Goal: Task Accomplishment & Management: Manage account settings

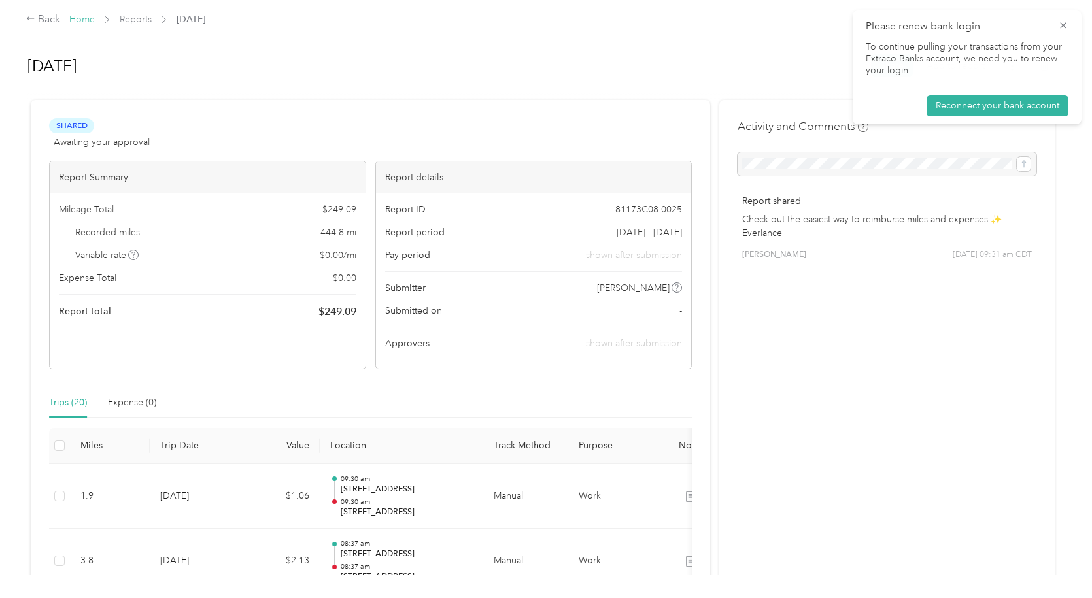
click at [84, 15] on link "Home" at bounding box center [81, 19] width 25 height 11
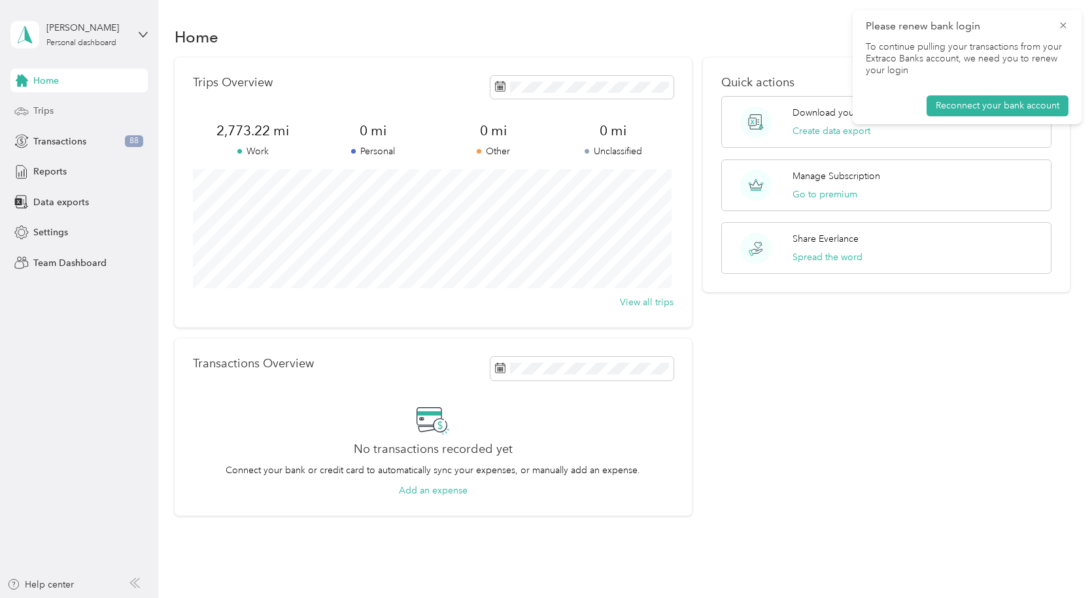
click at [42, 110] on span "Trips" at bounding box center [43, 111] width 20 height 14
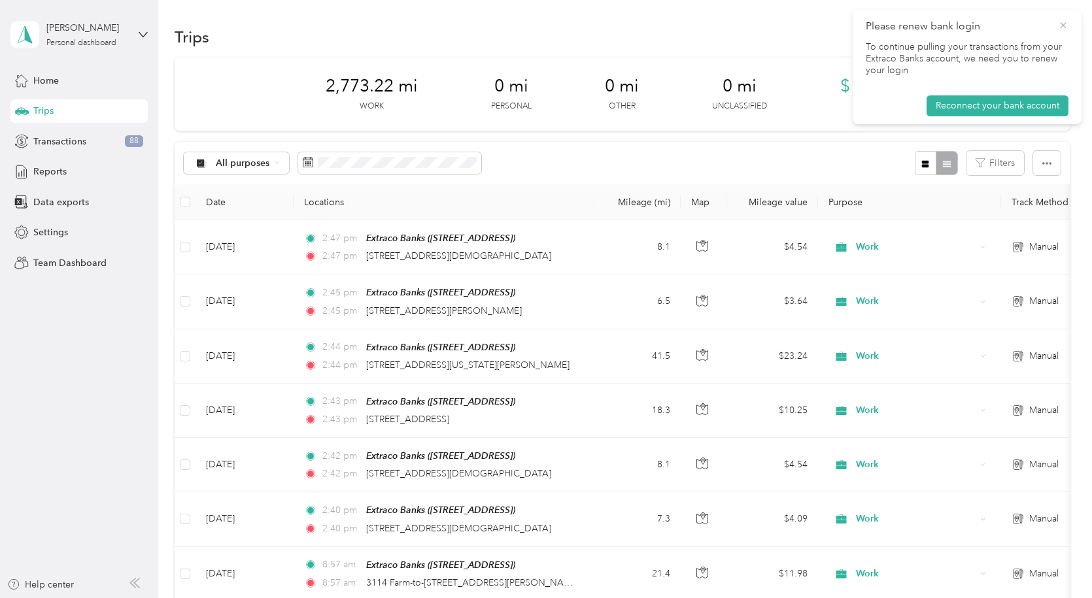
click at [1060, 29] on icon at bounding box center [1063, 26] width 10 height 12
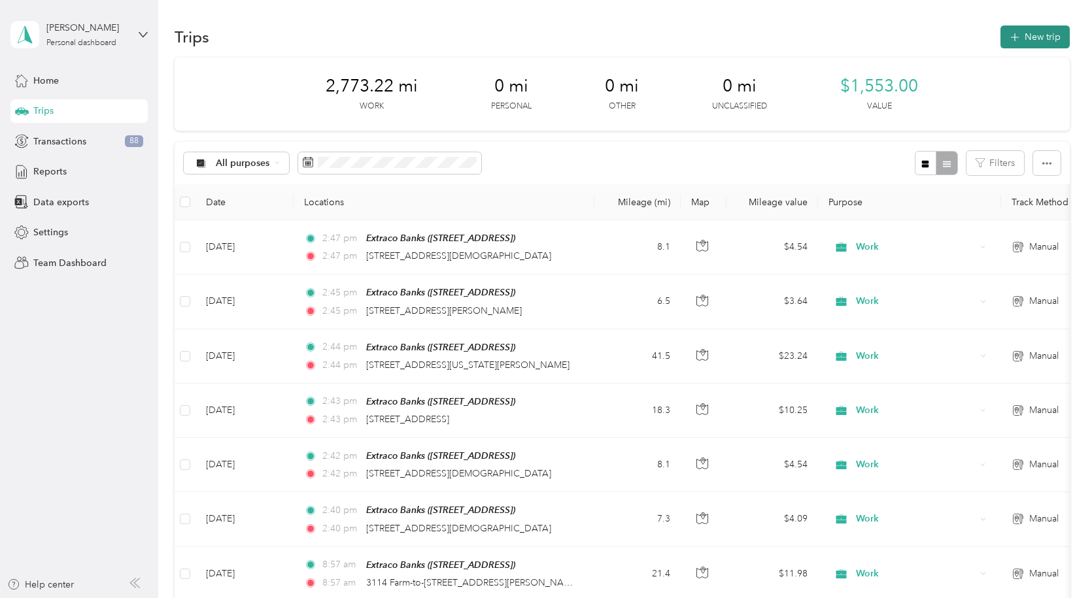
click at [1044, 38] on button "New trip" at bounding box center [1034, 36] width 69 height 23
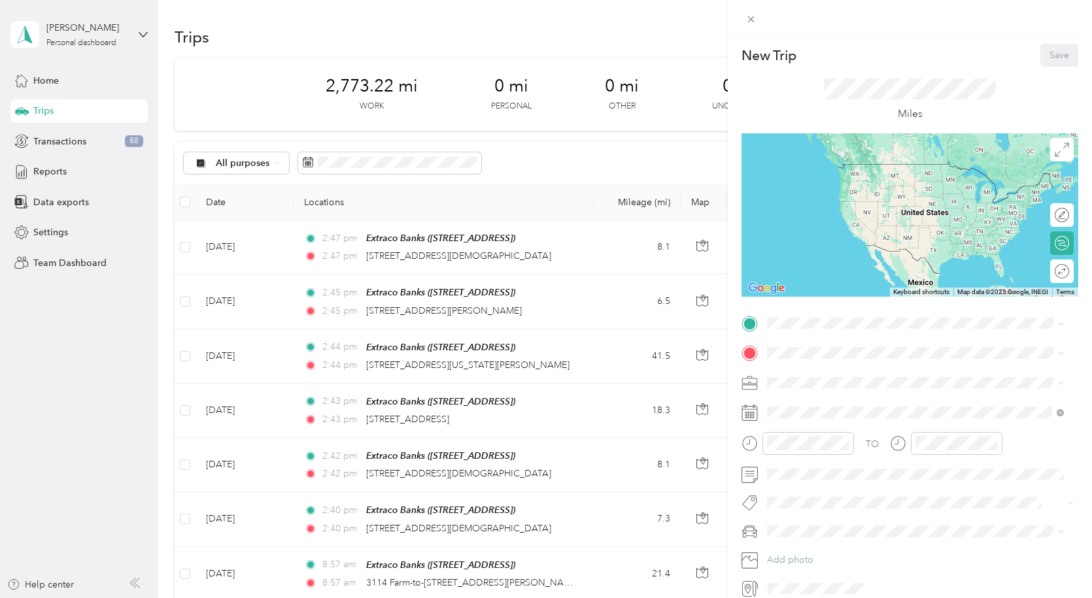
click at [817, 393] on div "Extraco Banks [STREET_ADDRESS]" at bounding box center [915, 383] width 288 height 32
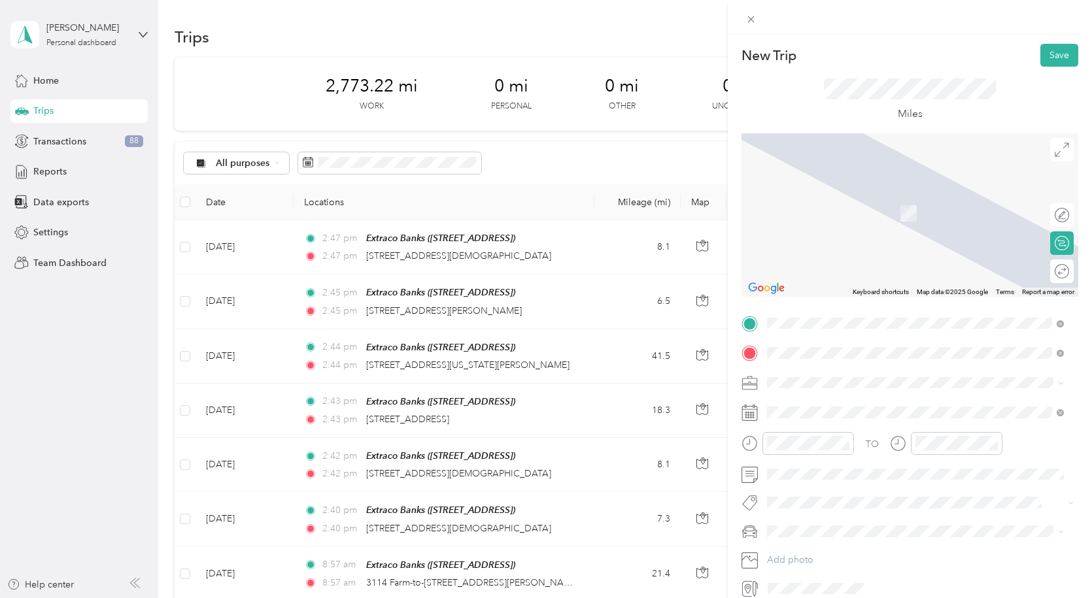
click at [829, 403] on span "[STREET_ADDRESS][PERSON_NAME][US_STATE]" at bounding box center [893, 400] width 203 height 12
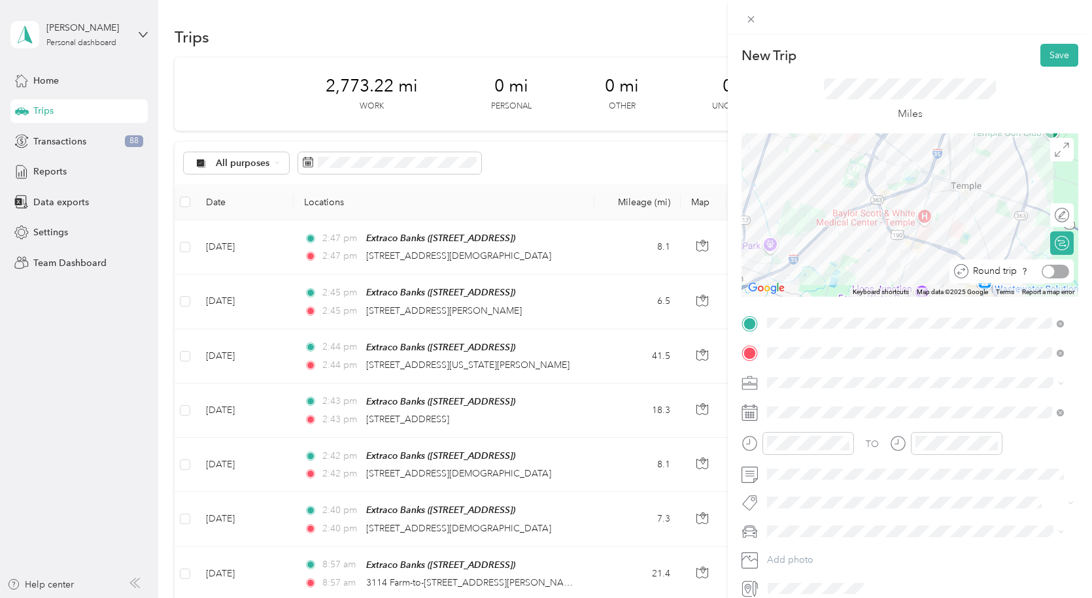
click at [1052, 275] on div at bounding box center [1054, 272] width 27 height 14
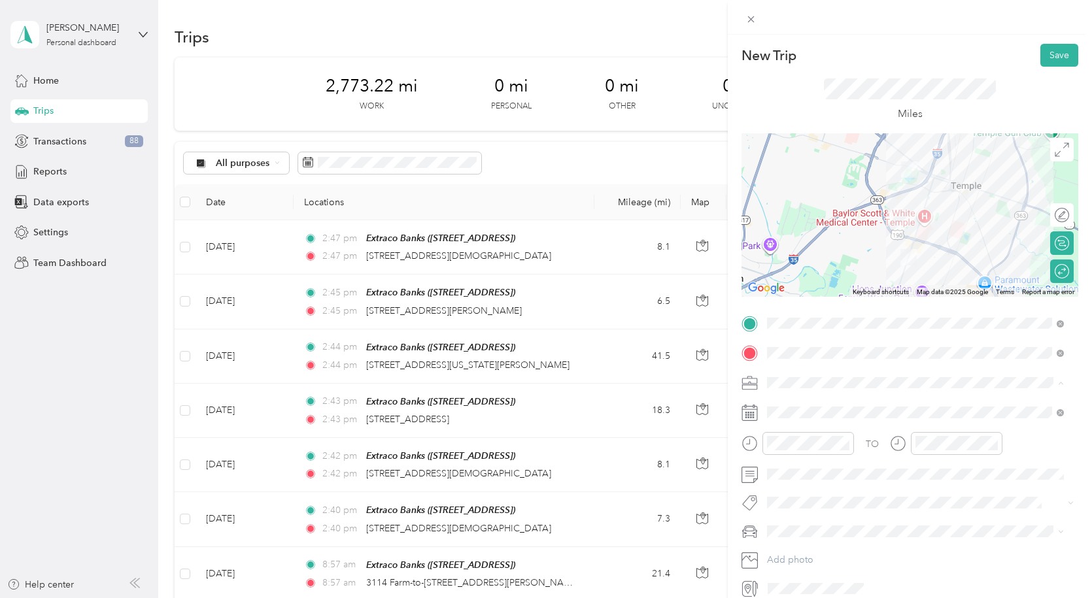
click at [792, 408] on div "Work" at bounding box center [915, 406] width 288 height 14
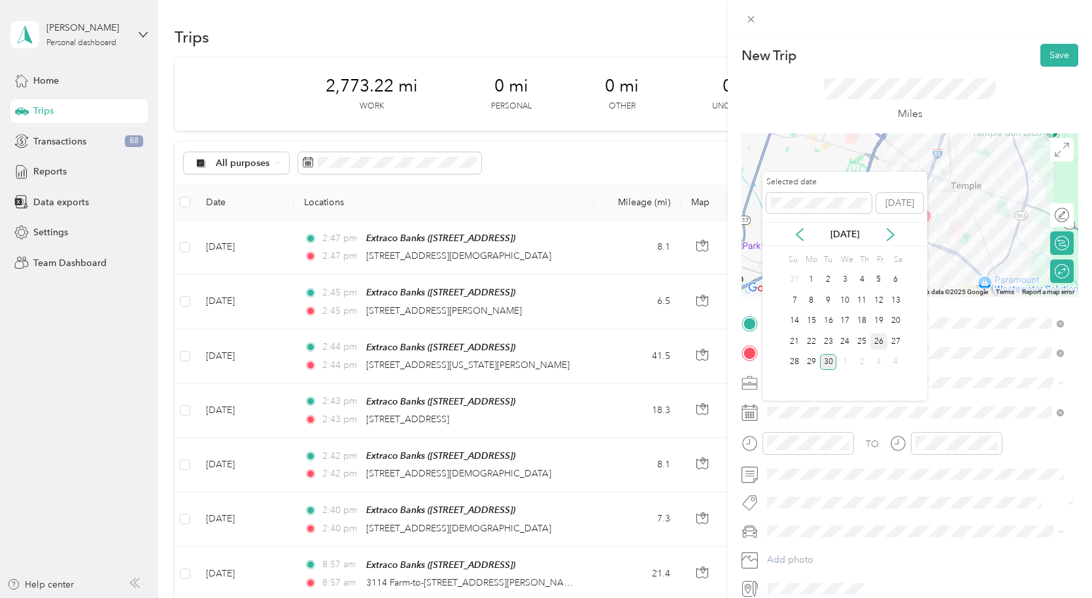
click at [877, 342] on div "26" at bounding box center [878, 341] width 17 height 16
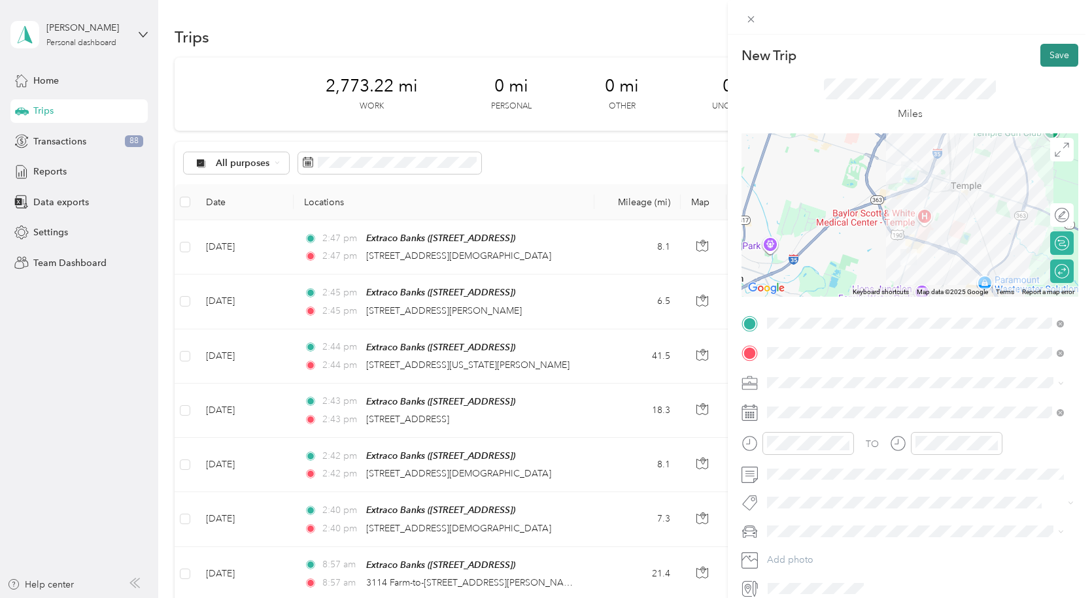
click at [1052, 53] on button "Save" at bounding box center [1059, 55] width 38 height 23
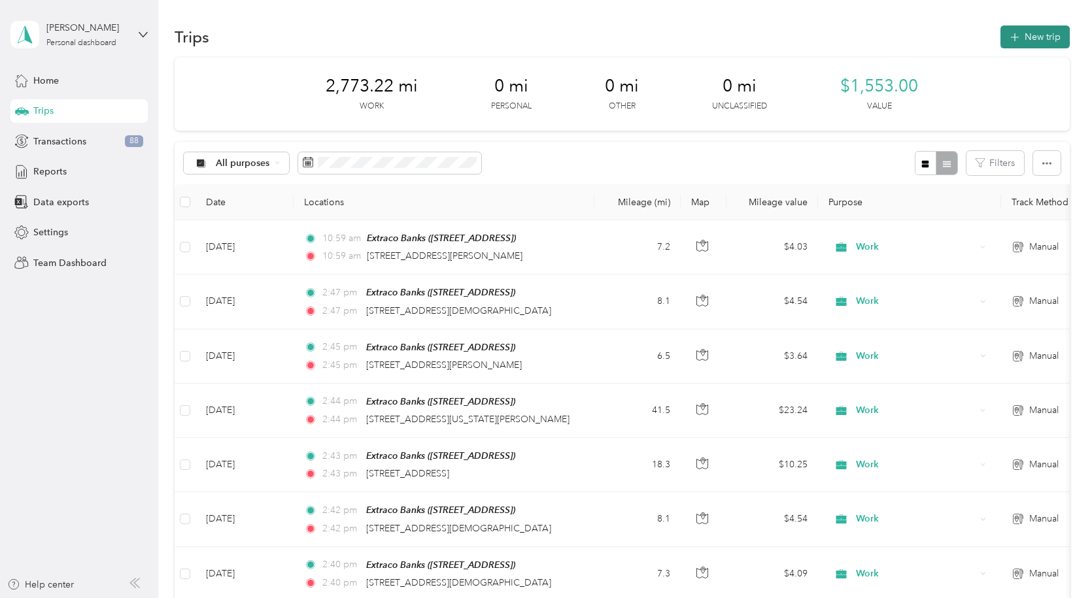
click at [1044, 34] on button "New trip" at bounding box center [1034, 36] width 69 height 23
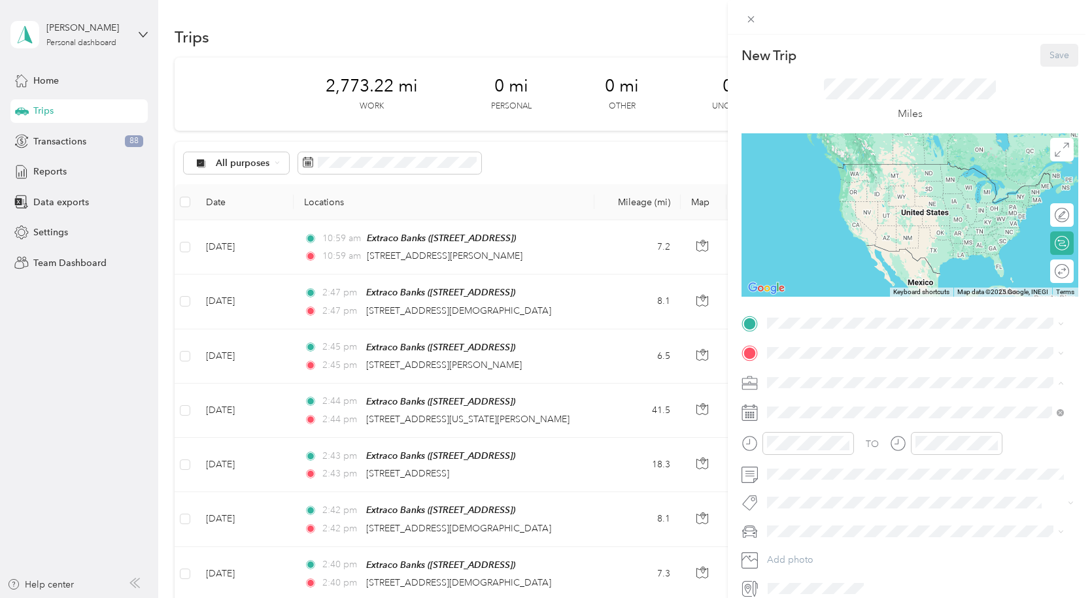
click at [790, 409] on li "Work" at bounding box center [915, 405] width 306 height 23
drag, startPoint x: 812, startPoint y: 386, endPoint x: 804, endPoint y: 351, distance: 36.2
click at [810, 386] on span "[STREET_ADDRESS]" at bounding box center [833, 387] width 83 height 11
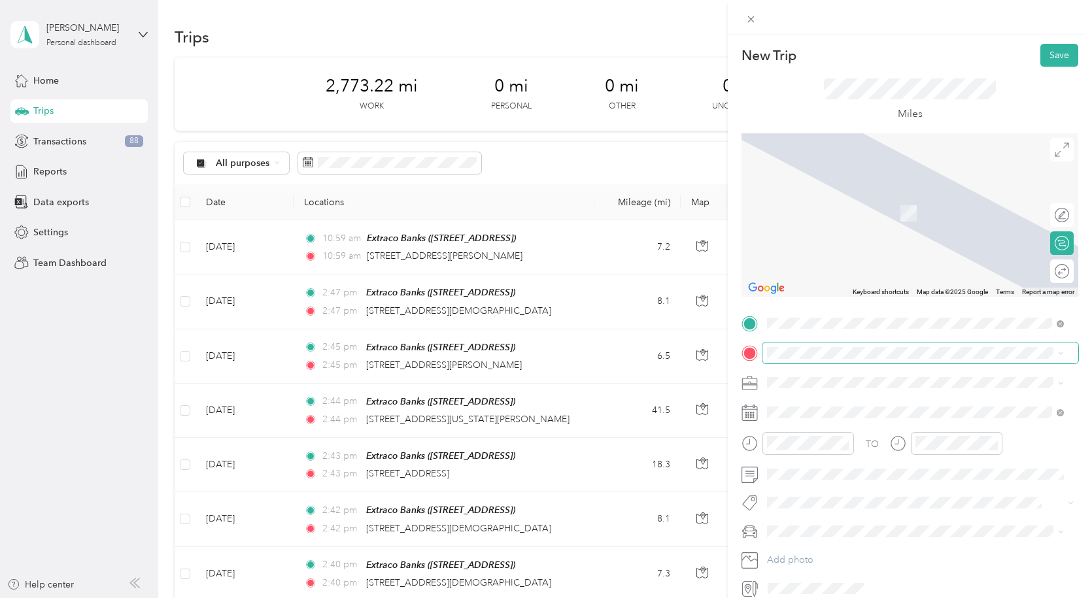
click at [804, 344] on span at bounding box center [920, 352] width 316 height 21
click at [845, 433] on span "[STREET_ADDRESS][US_STATE]" at bounding box center [857, 427] width 131 height 12
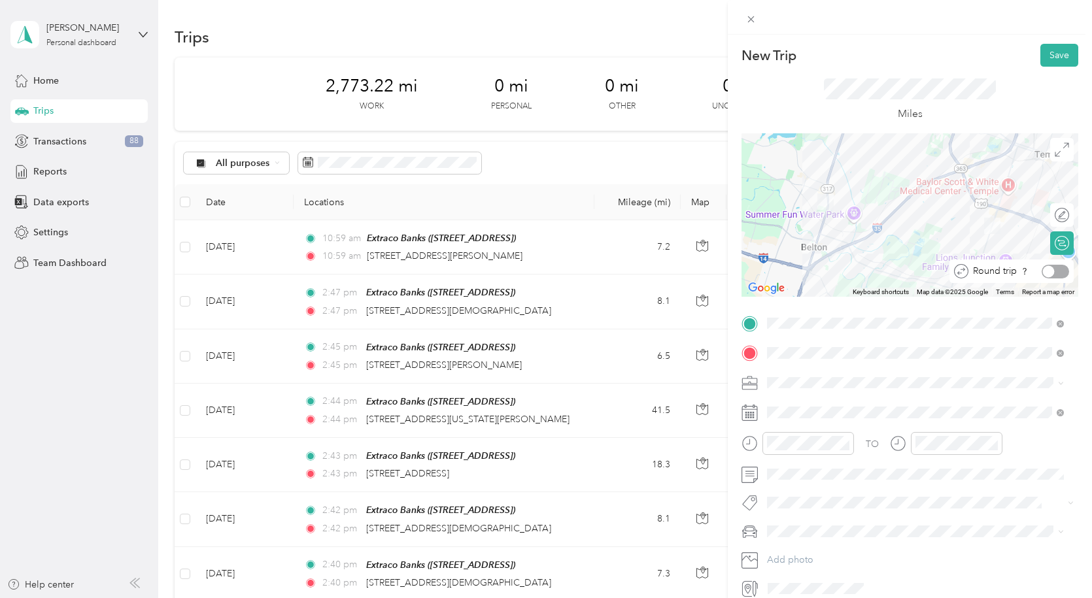
click at [1050, 272] on div at bounding box center [1054, 272] width 27 height 14
click at [1053, 57] on button "Save" at bounding box center [1059, 55] width 38 height 23
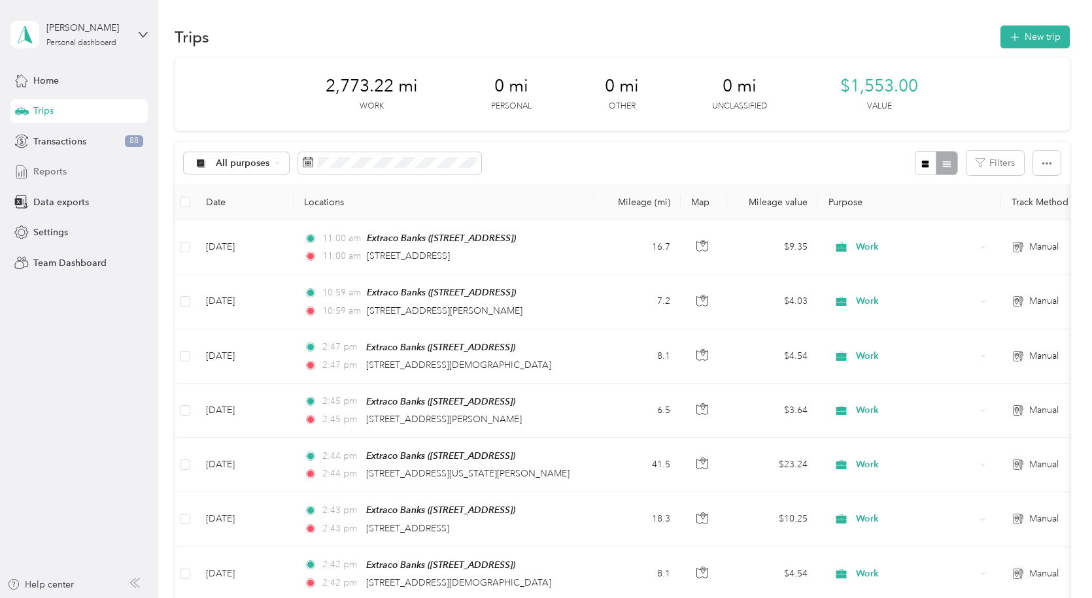
click at [46, 173] on span "Reports" at bounding box center [49, 172] width 33 height 14
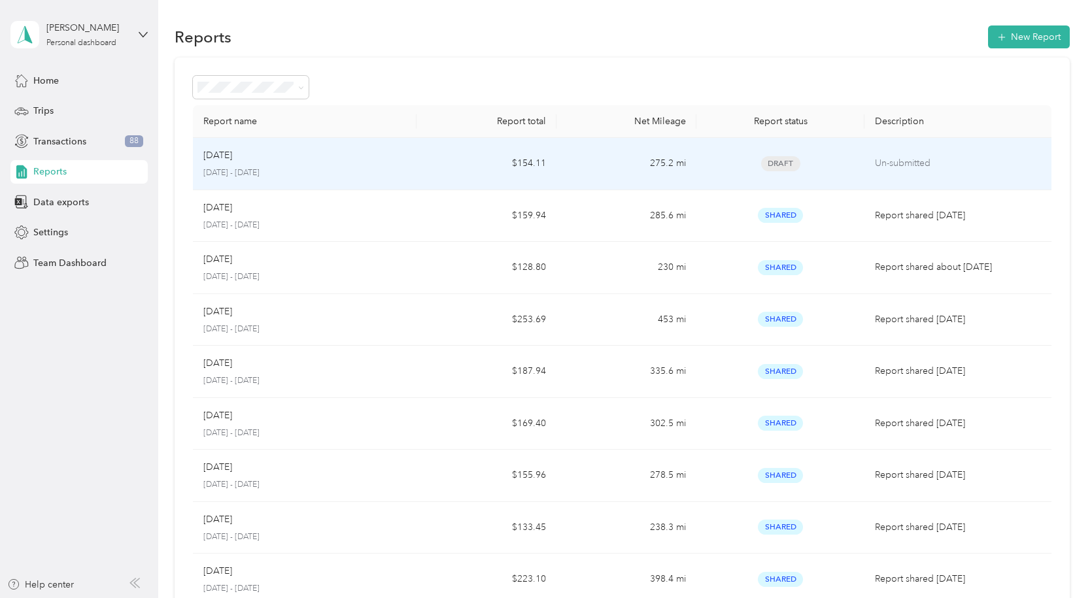
click at [263, 158] on div "[DATE]" at bounding box center [304, 155] width 203 height 14
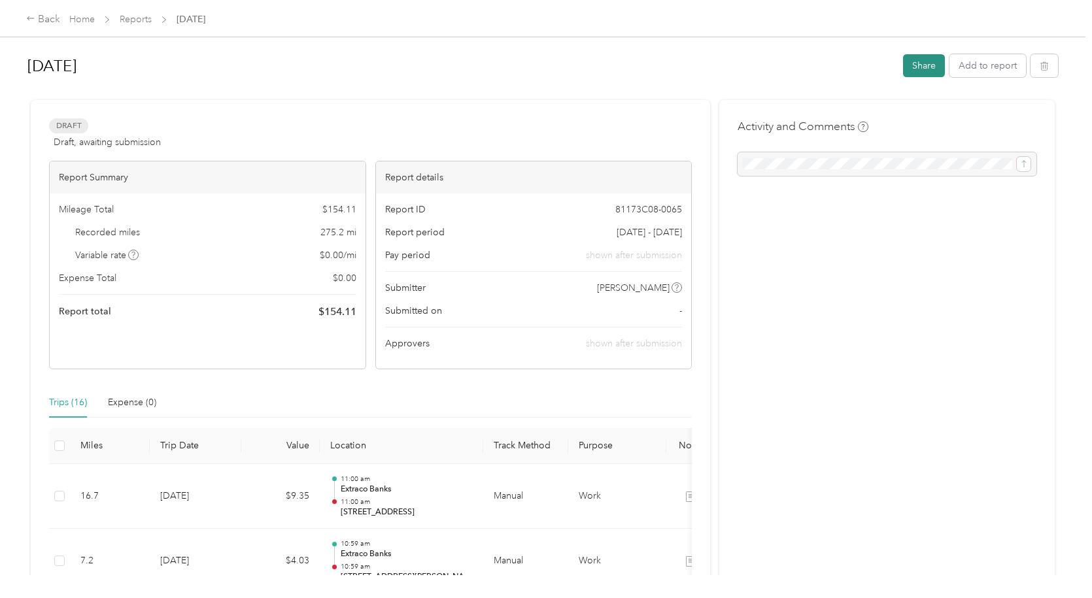
click at [919, 69] on button "Share" at bounding box center [924, 65] width 42 height 23
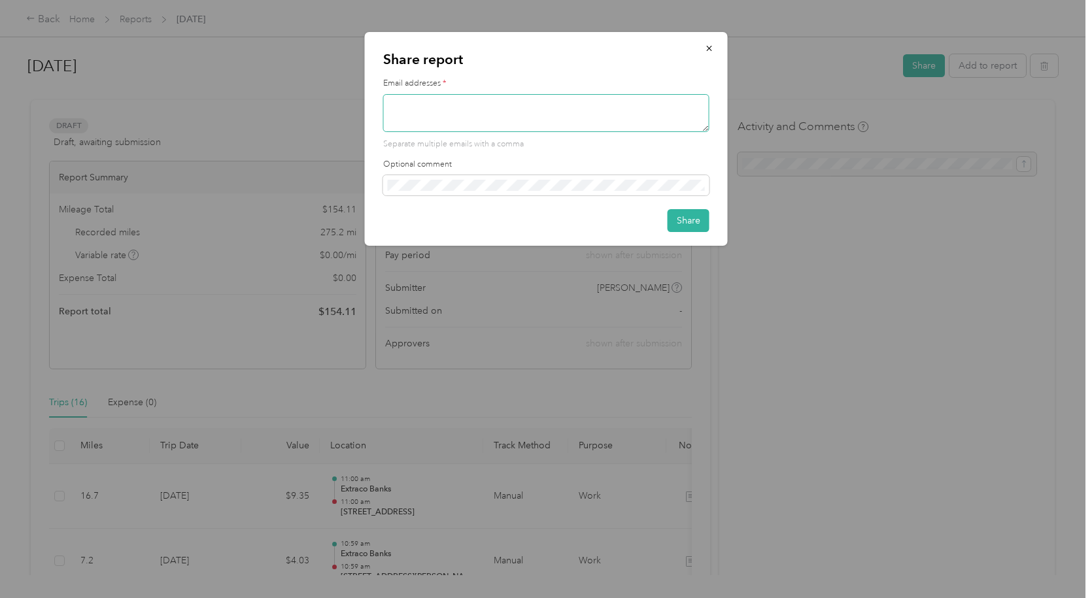
click at [442, 111] on textarea at bounding box center [546, 113] width 326 height 38
type textarea "[EMAIL_ADDRESS][DOMAIN_NAME]"
click at [693, 224] on button "Share" at bounding box center [688, 220] width 42 height 23
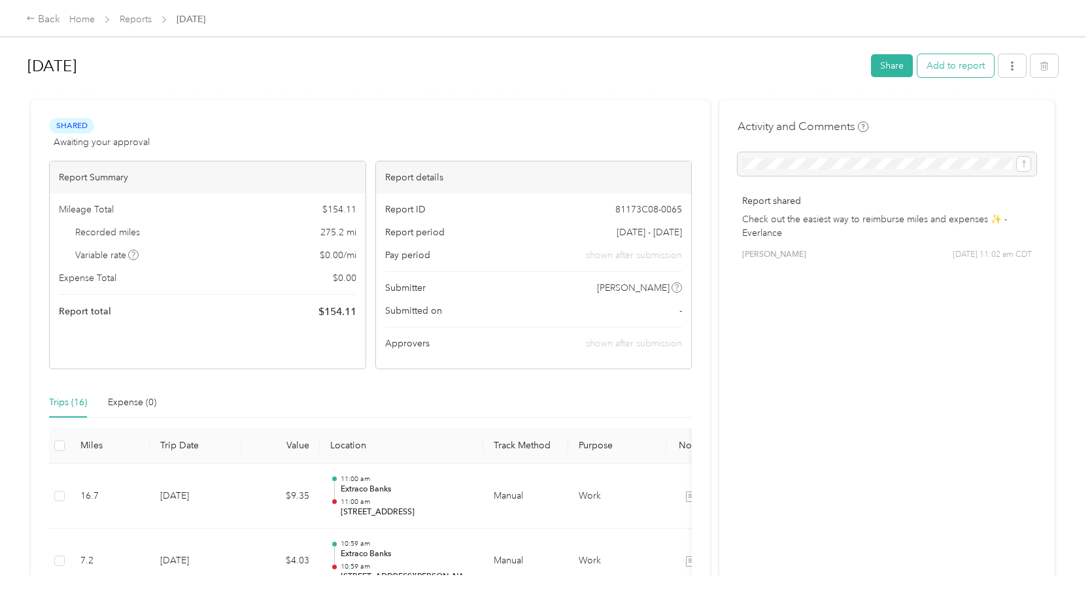
click at [947, 68] on button "Add to report" at bounding box center [955, 65] width 76 height 23
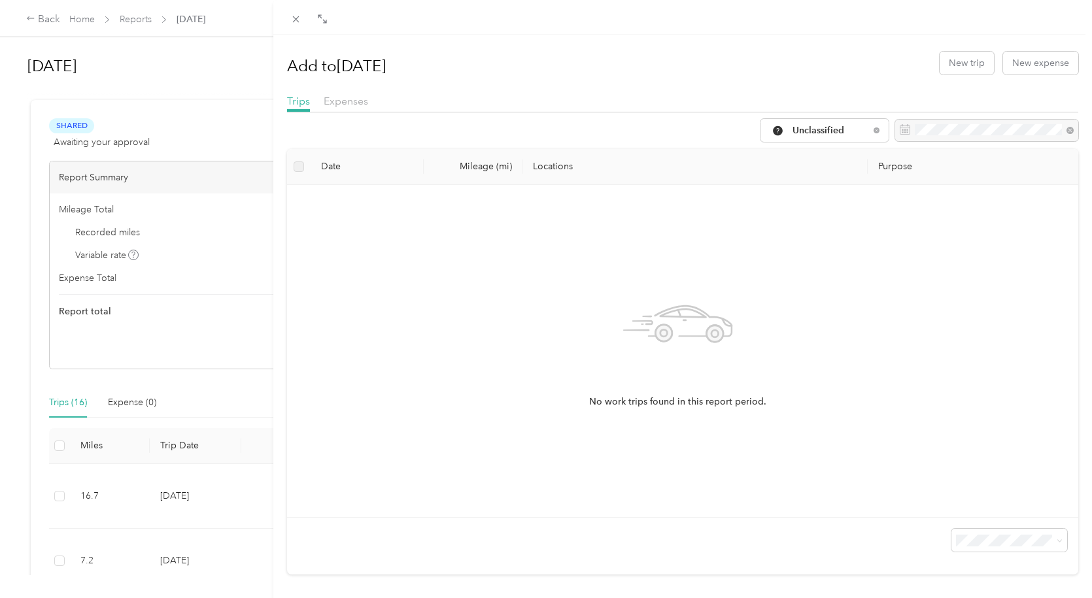
click at [46, 20] on div "Add to [DATE] New trip New expense Trips Expenses Unclassified Date Mileage (mi…" at bounding box center [546, 299] width 1092 height 598
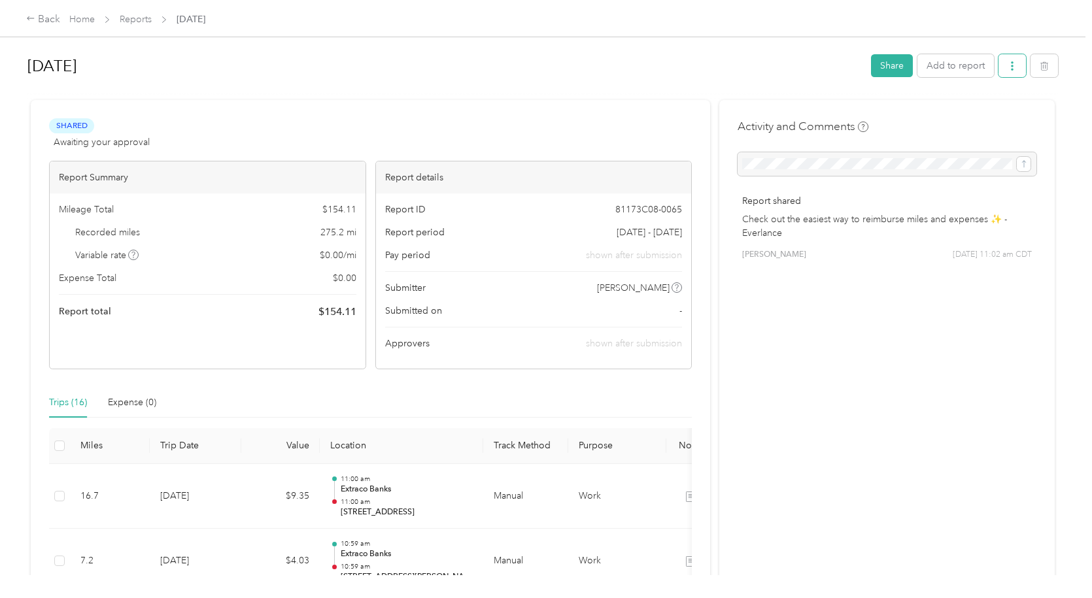
click at [1011, 69] on icon "button" at bounding box center [1011, 65] width 9 height 9
click at [973, 112] on span "Download" at bounding box center [971, 114] width 43 height 14
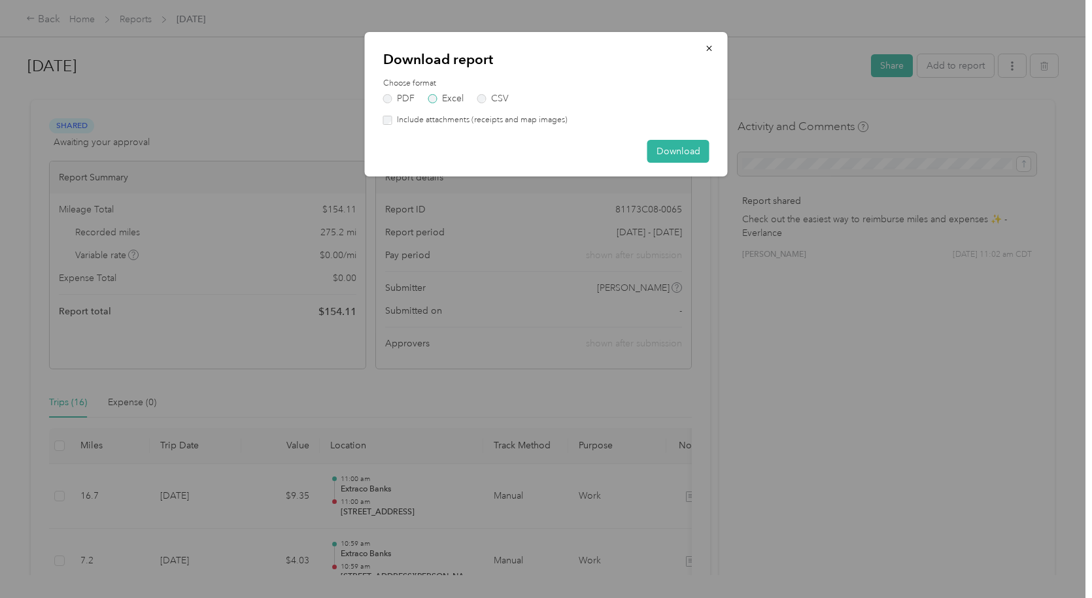
click at [433, 100] on label "Excel" at bounding box center [445, 98] width 35 height 9
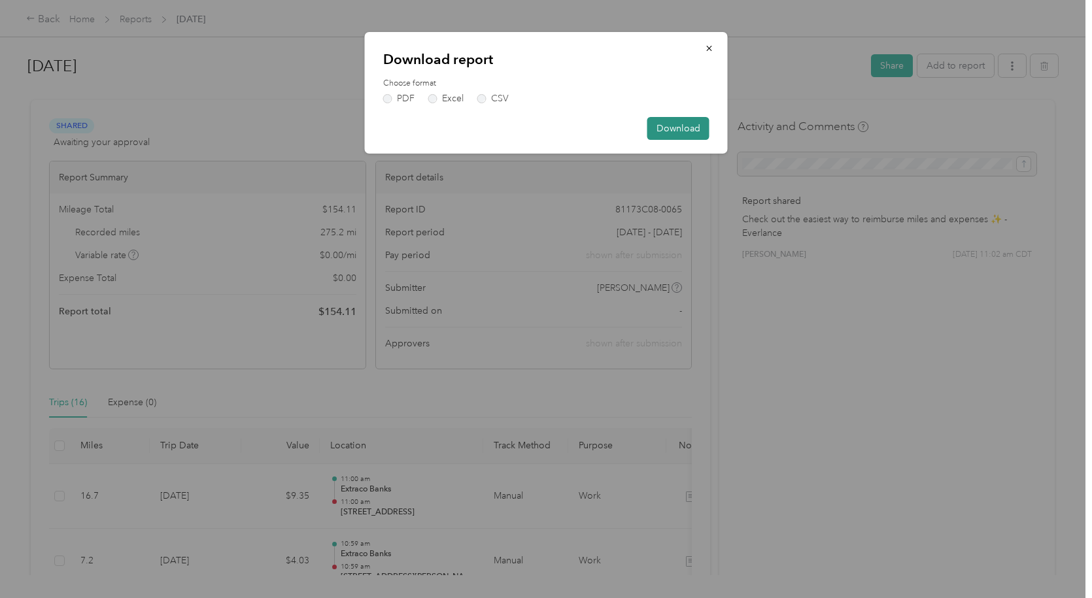
click at [677, 129] on button "Download" at bounding box center [678, 128] width 62 height 23
